Goal: Task Accomplishment & Management: Complete application form

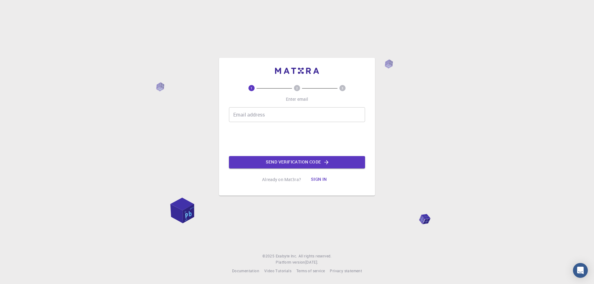
click at [266, 112] on input "Email address" at bounding box center [297, 114] width 136 height 15
type input "lucas.gomes@ufrgs.br"
click at [290, 164] on button "Send verification code" at bounding box center [297, 162] width 136 height 12
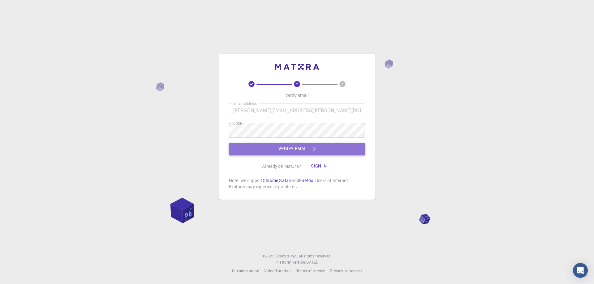
click at [291, 148] on button "Verify email" at bounding box center [297, 149] width 136 height 12
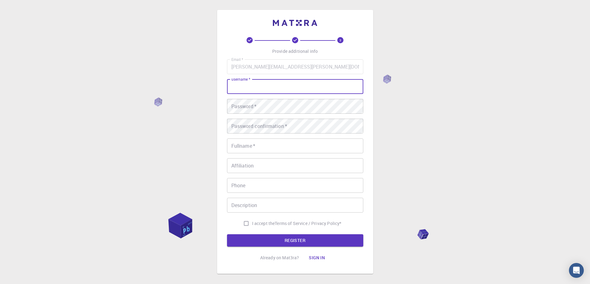
click at [243, 87] on input "username   *" at bounding box center [295, 86] width 136 height 15
type input "lucas.gomes"
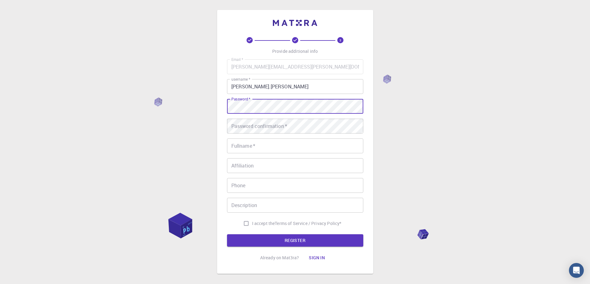
click at [265, 125] on div "Password confirmation   * Password confirmation   *" at bounding box center [295, 126] width 136 height 15
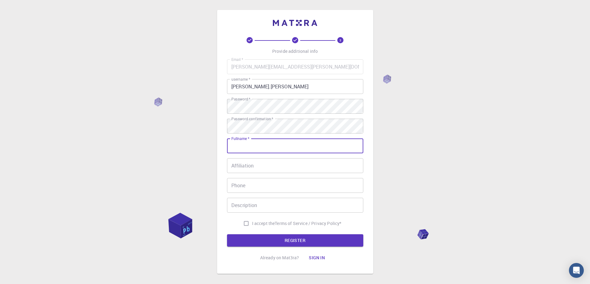
click at [246, 147] on input "Fullname   *" at bounding box center [295, 146] width 136 height 15
type input "Lucas Bonan Gomes"
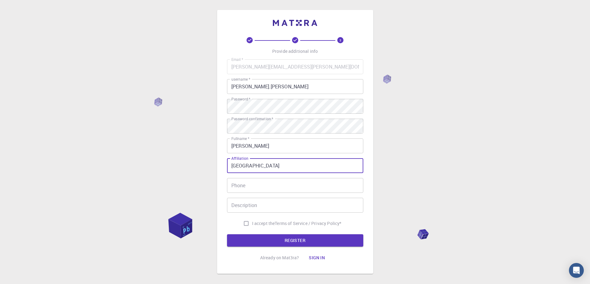
type input "Universidade Federal do Rio Grande do Sul"
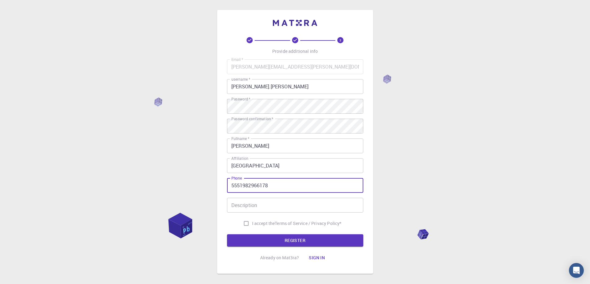
type input "5551982966178"
click at [242, 224] on input "I accept the Terms of Service / Privacy Policy *" at bounding box center [246, 224] width 12 height 12
checkbox input "true"
click at [300, 238] on button "REGISTER" at bounding box center [295, 241] width 136 height 12
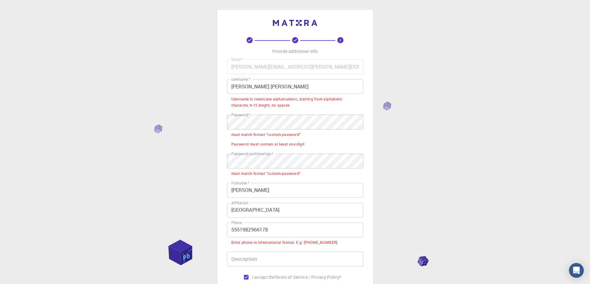
click at [231, 231] on input "5551982966178" at bounding box center [295, 230] width 136 height 15
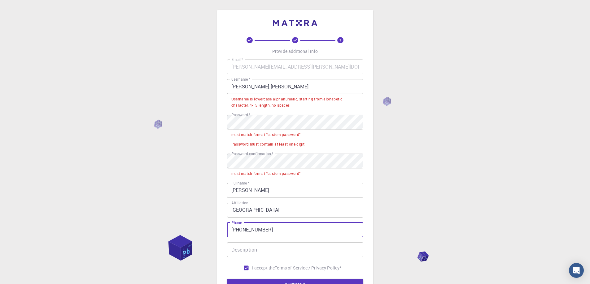
scroll to position [62, 0]
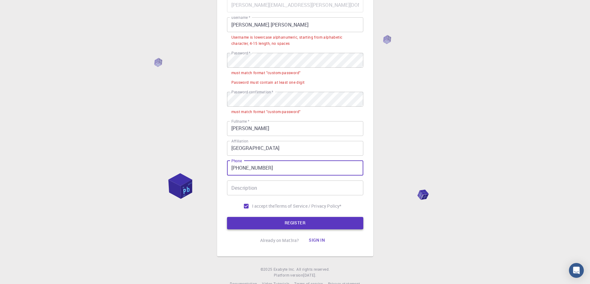
type input "+5551982966178"
click at [268, 223] on button "REGISTER" at bounding box center [295, 223] width 136 height 12
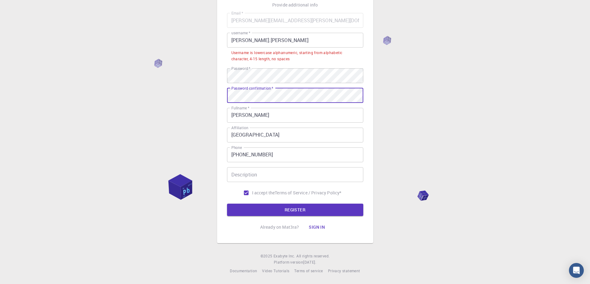
scroll to position [15, 0]
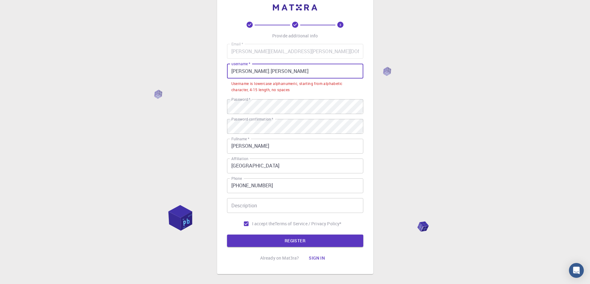
click at [245, 73] on input "lucas.gomes" at bounding box center [295, 71] width 136 height 15
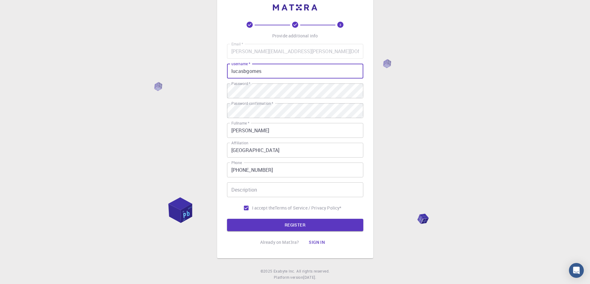
type input "lucasbgomes"
click at [392, 86] on div "3 Provide additional info Email   * lucas.gomes@ufrgs.br Email   * username   *…" at bounding box center [295, 142] width 590 height 315
click at [289, 224] on button "REGISTER" at bounding box center [295, 225] width 136 height 12
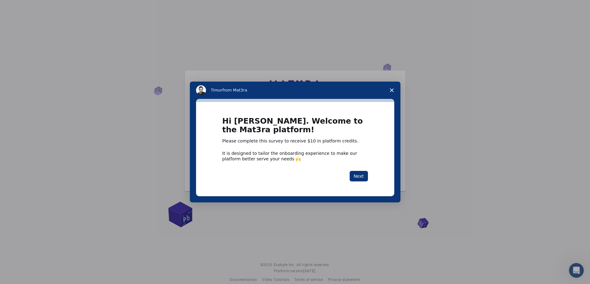
click at [364, 182] on div "Hi Lucas. Welcome to the Mat3ra platform! Please complete this survey to receiv…" at bounding box center [295, 149] width 198 height 94
click at [364, 180] on button "Next" at bounding box center [358, 176] width 18 height 11
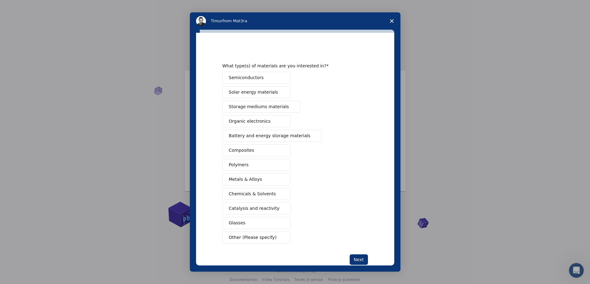
click at [246, 181] on span "Metals & Alloys" at bounding box center [245, 179] width 33 height 6
click at [242, 151] on span "Composites" at bounding box center [241, 150] width 25 height 6
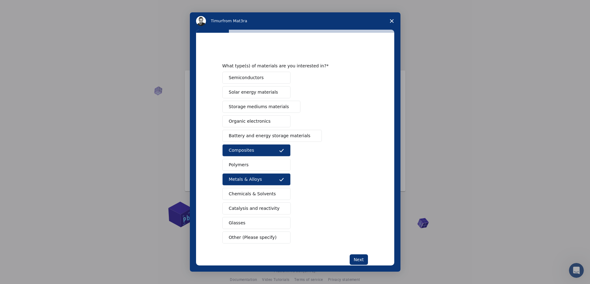
click at [242, 138] on span "Battery and energy storage materials" at bounding box center [270, 136] width 82 height 6
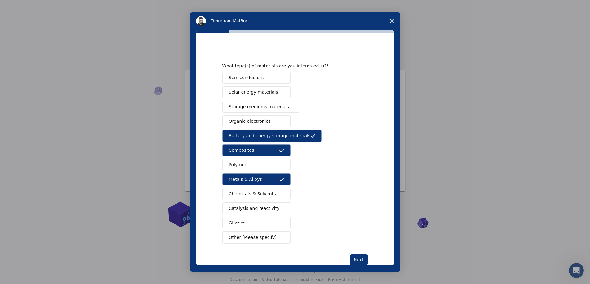
click at [245, 79] on span "Semiconductors" at bounding box center [246, 78] width 35 height 6
click at [242, 90] on span "Solar energy materials" at bounding box center [253, 92] width 49 height 6
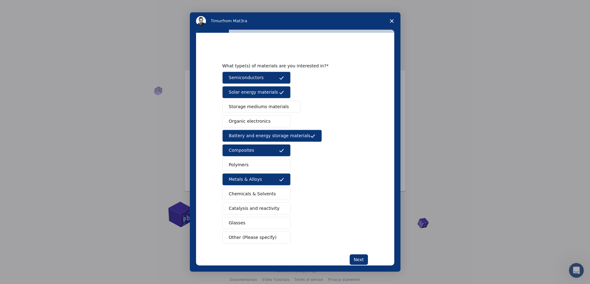
click at [258, 107] on span "Storage mediums materials" at bounding box center [259, 107] width 60 height 6
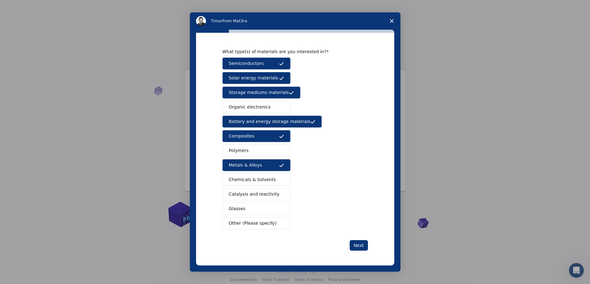
scroll to position [9, 0]
click at [243, 224] on span "Other (Please specify)" at bounding box center [253, 223] width 48 height 6
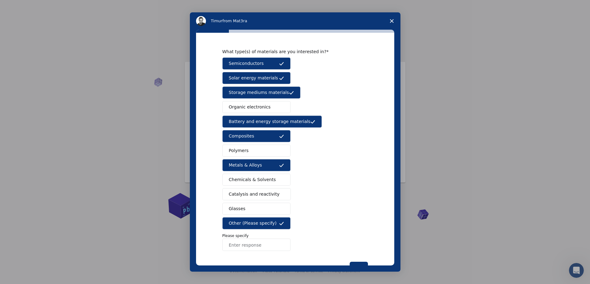
click at [244, 249] on input "Enter response" at bounding box center [256, 245] width 68 height 12
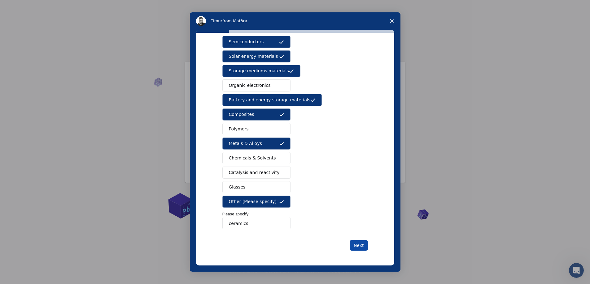
type input "ceramics"
click at [358, 246] on button "Next" at bounding box center [358, 245] width 18 height 11
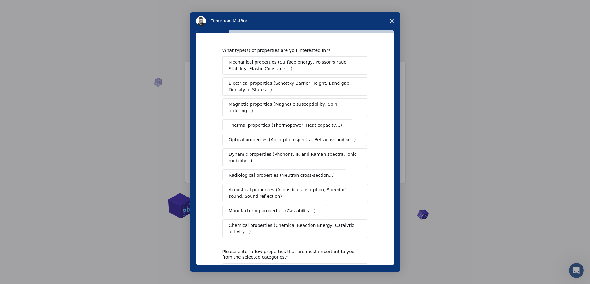
scroll to position [46, 0]
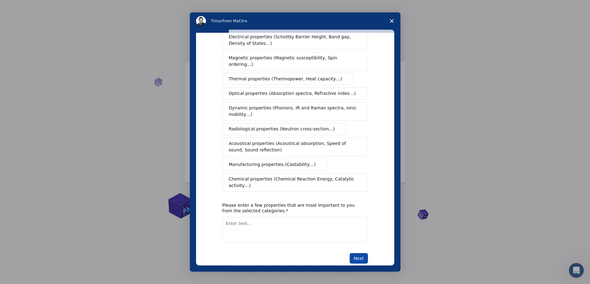
click at [354, 253] on button "Next" at bounding box center [358, 258] width 18 height 11
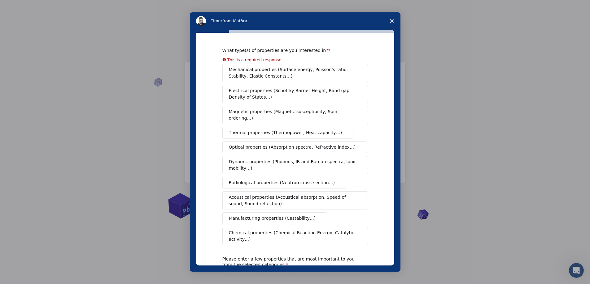
scroll to position [0, 0]
click at [255, 75] on button "Mechanical properties (Surface energy, Poisson's ratio, Stability, Elastic Cons…" at bounding box center [294, 73] width 145 height 19
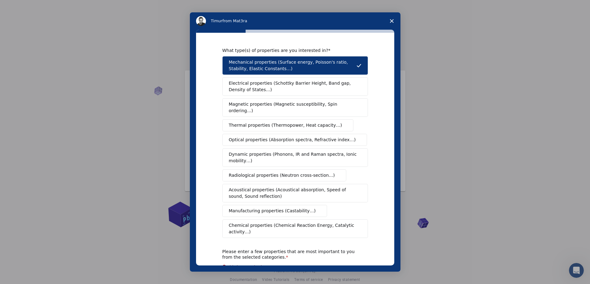
click at [291, 84] on span "Electrical properties (Schottky Barrier Height, Band gap, Density of States…)" at bounding box center [293, 86] width 129 height 13
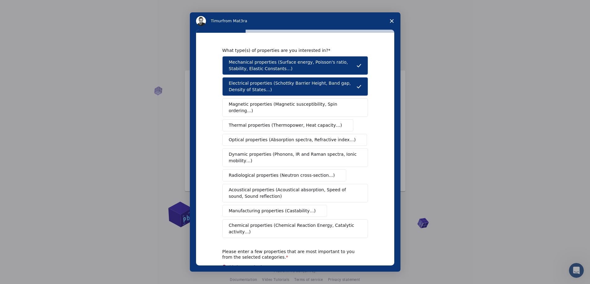
click at [260, 103] on span "Magnetic properties (Magnetic susceptibility, Spin ordering…)" at bounding box center [293, 107] width 128 height 13
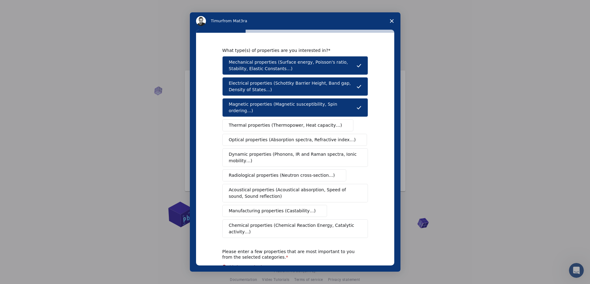
click at [257, 122] on span "Thermal properties (Thermopower, Heat capacity…)" at bounding box center [285, 125] width 113 height 6
click at [257, 137] on span "Optical properties (Absorption spectra, Refractive index…)" at bounding box center [292, 140] width 127 height 6
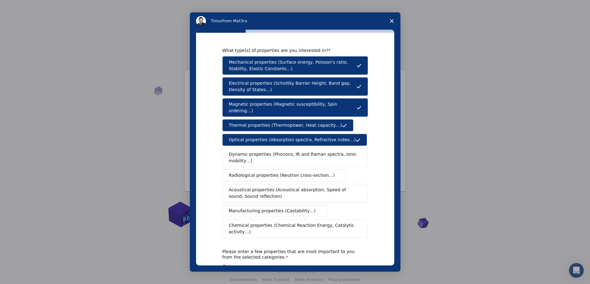
scroll to position [31, 0]
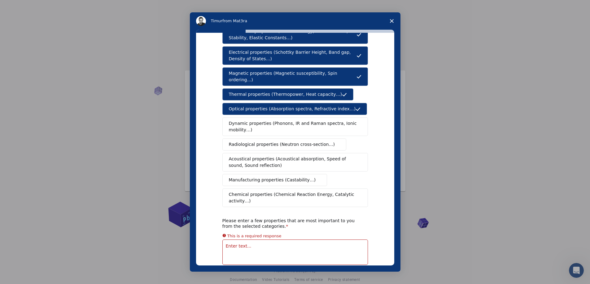
click at [285, 192] on span "Chemical properties (Chemical Reaction Energy, Catalytic activity…)" at bounding box center [293, 198] width 128 height 13
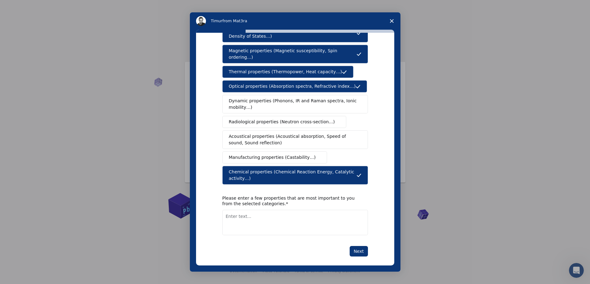
scroll to position [46, 0]
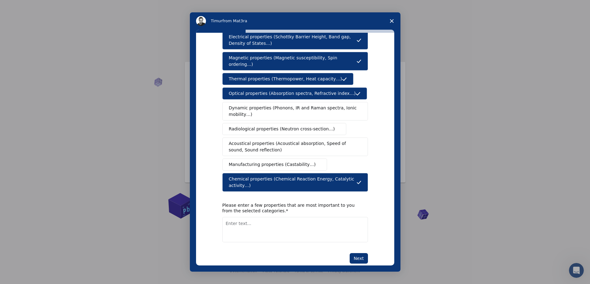
click at [266, 217] on textarea "Enter text..." at bounding box center [294, 229] width 145 height 25
click at [383, 214] on div "What type(s) of properties are you interested in? Mechanical properties (Surfac…" at bounding box center [295, 149] width 198 height 233
click at [352, 253] on button "Next" at bounding box center [358, 258] width 18 height 11
click at [253, 219] on textarea "Enter text..." at bounding box center [294, 229] width 145 height 25
type textarea "Crystallography"
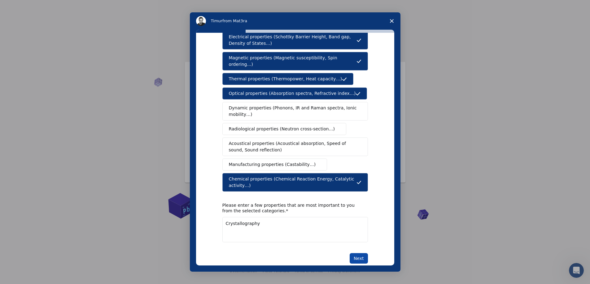
click at [351, 253] on button "Next" at bounding box center [358, 258] width 18 height 11
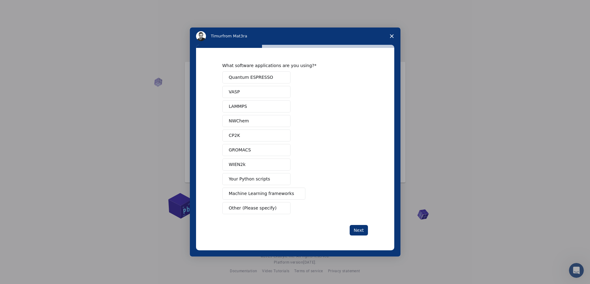
scroll to position [0, 0]
click at [257, 211] on span "Other (Please specify)" at bounding box center [253, 208] width 48 height 6
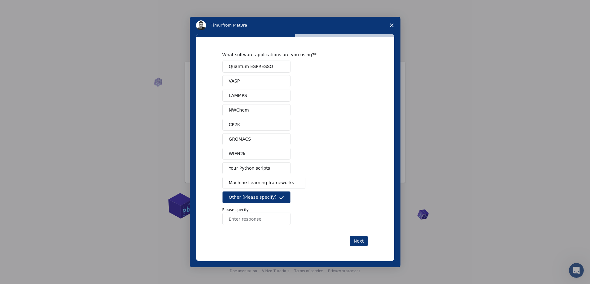
click at [254, 220] on input "Enter response" at bounding box center [256, 219] width 68 height 12
type input "HighScore, MAUD"
click at [364, 240] on button "Next" at bounding box center [358, 241] width 18 height 11
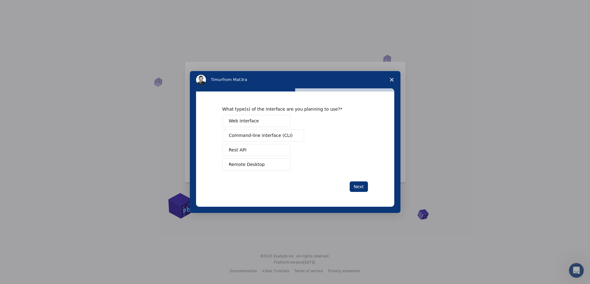
click at [250, 122] on span "Web interface" at bounding box center [244, 121] width 30 height 6
click at [357, 187] on button "Next" at bounding box center [358, 187] width 18 height 11
click at [271, 136] on button "Perform research" at bounding box center [256, 136] width 68 height 12
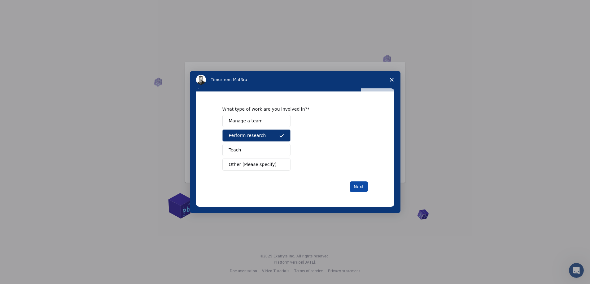
click at [359, 188] on button "Next" at bounding box center [358, 187] width 18 height 11
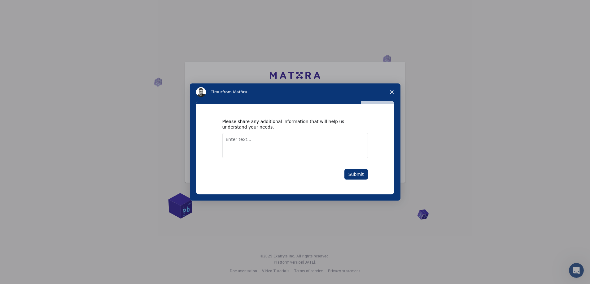
click at [265, 146] on textarea "Enter text..." at bounding box center [294, 145] width 145 height 25
type textarea "Crystallography"
click at [361, 175] on button "Submit" at bounding box center [356, 174] width 24 height 11
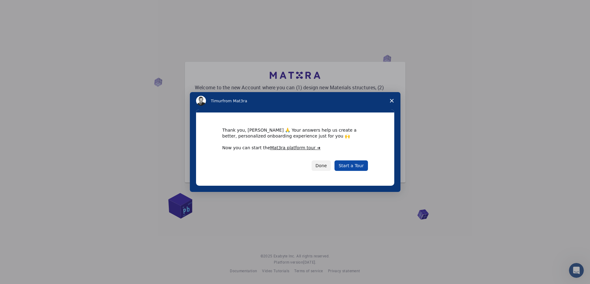
click at [353, 167] on link "Start a Tour" at bounding box center [350, 166] width 33 height 11
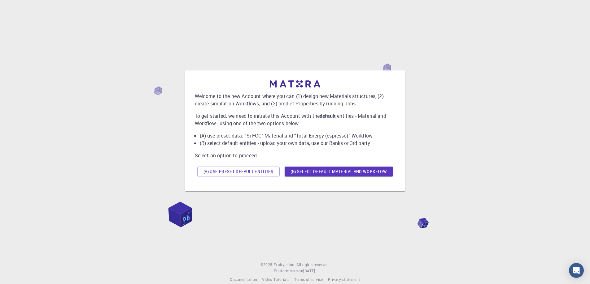
click at [247, 171] on button "(A) Use preset default entities" at bounding box center [238, 172] width 82 height 10
